Goal: Check status: Check status

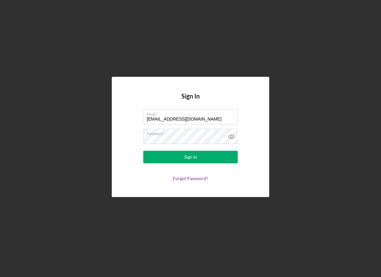
click at [199, 155] on button "Sign In" at bounding box center [190, 157] width 95 height 13
